Goal: Transaction & Acquisition: Purchase product/service

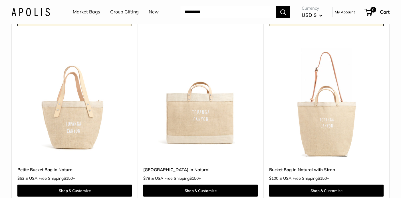
scroll to position [495, 0]
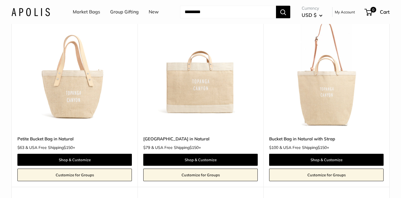
click at [0, 0] on img at bounding box center [0, 0] width 0 height 0
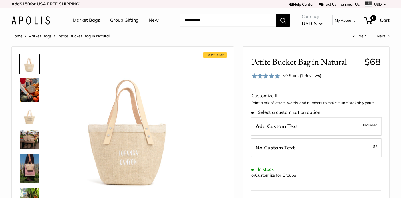
click at [27, 120] on img at bounding box center [29, 116] width 18 height 18
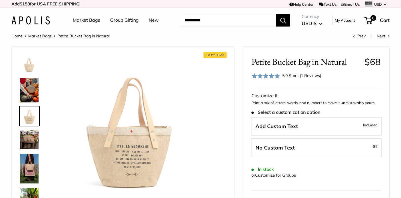
click at [31, 89] on img at bounding box center [29, 90] width 18 height 25
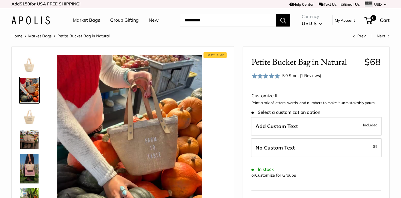
click at [30, 127] on div at bounding box center [31, 137] width 27 height 171
click at [30, 154] on img at bounding box center [29, 168] width 18 height 29
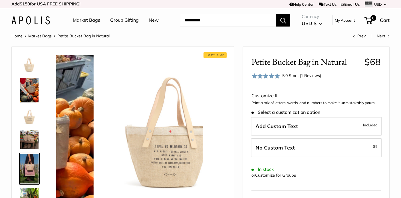
scroll to position [31, 0]
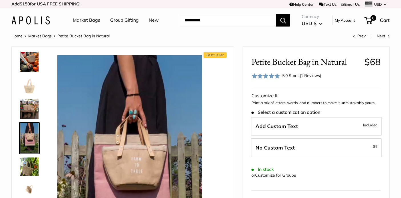
click at [30, 164] on img at bounding box center [29, 167] width 18 height 18
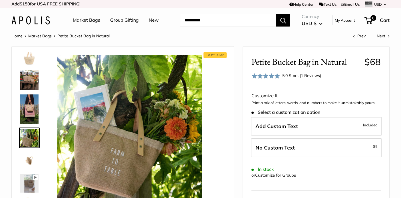
click at [27, 160] on img at bounding box center [29, 161] width 18 height 18
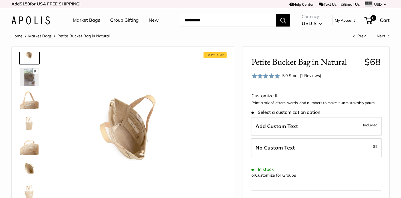
click at [26, 146] on img at bounding box center [29, 146] width 18 height 18
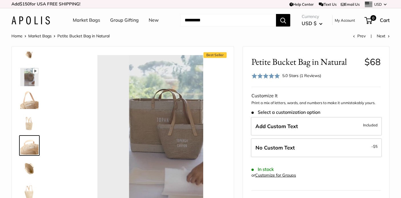
scroll to position [170, 0]
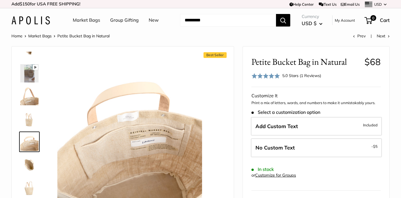
click at [26, 166] on img at bounding box center [29, 165] width 18 height 18
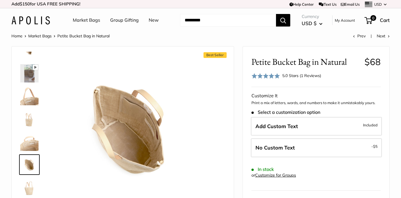
click at [28, 119] on img at bounding box center [29, 119] width 18 height 18
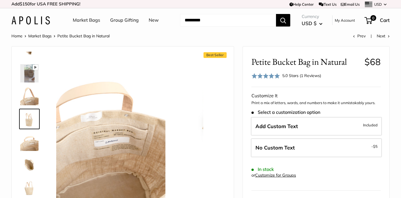
scroll to position [151, 0]
